Goal: Navigation & Orientation: Understand site structure

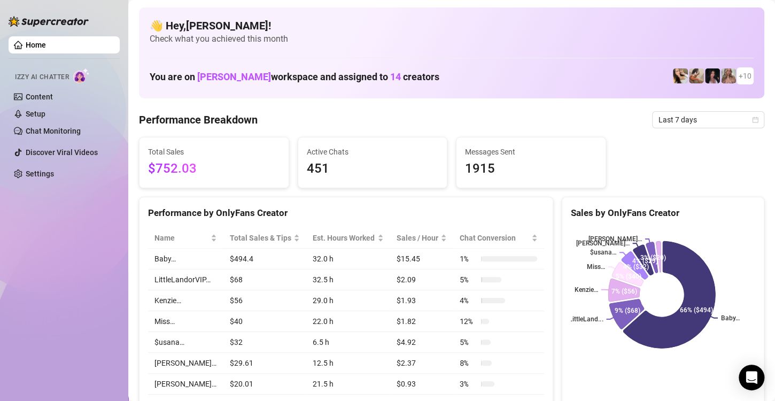
drag, startPoint x: 14, startPoint y: 286, endPoint x: 331, endPoint y: 286, distance: 316.5
click at [16, 286] on div "Home Izzy AI Chatter Content Setup Chat Monitoring Discover Viral Videos Settin…" at bounding box center [64, 195] width 111 height 391
click at [730, 260] on rect at bounding box center [662, 295] width 182 height 134
